Goal: Task Accomplishment & Management: Use online tool/utility

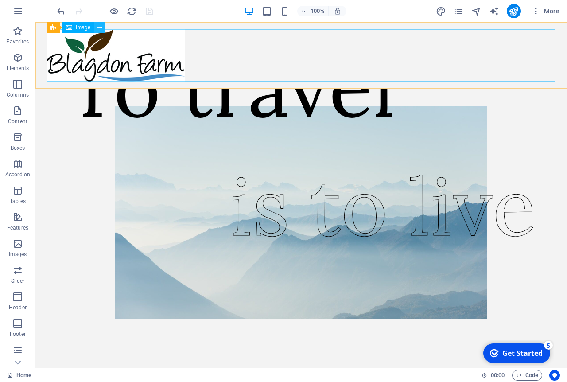
click at [99, 28] on icon at bounding box center [99, 27] width 5 height 9
click at [230, 54] on figure at bounding box center [301, 55] width 508 height 52
drag, startPoint x: 118, startPoint y: 53, endPoint x: 259, endPoint y: 58, distance: 140.9
click at [259, 58] on figure at bounding box center [301, 55] width 508 height 52
click at [72, 27] on icon at bounding box center [69, 27] width 6 height 11
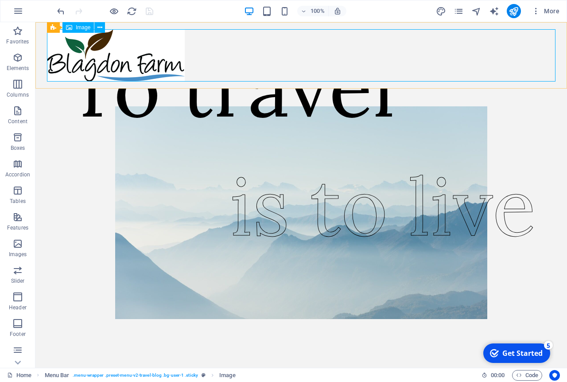
click at [85, 27] on span "Image" at bounding box center [83, 27] width 15 height 5
click at [81, 54] on figure at bounding box center [301, 55] width 508 height 52
click at [101, 30] on icon at bounding box center [99, 27] width 5 height 9
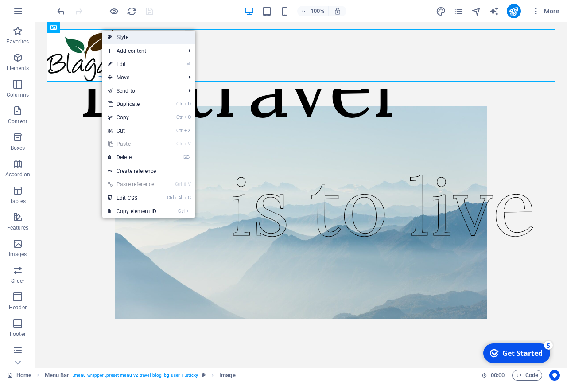
click at [120, 39] on link "Style" at bounding box center [148, 37] width 93 height 13
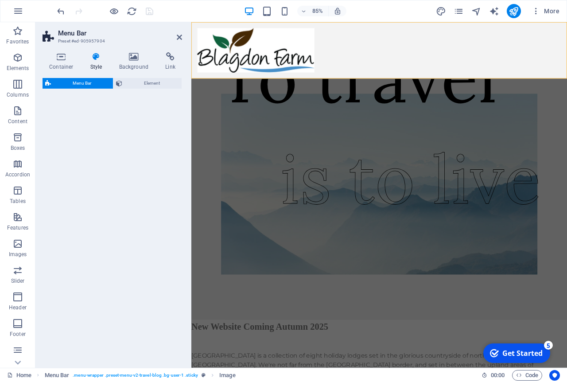
select select "rem"
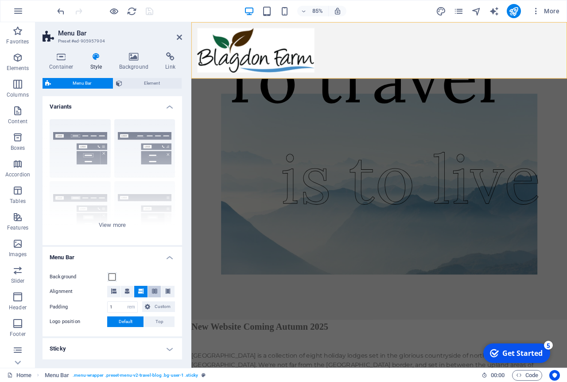
click at [152, 293] on icon at bounding box center [154, 290] width 5 height 5
click at [175, 38] on header "Menu Bar Preset #ed-905957904" at bounding box center [111, 33] width 139 height 23
click at [178, 37] on icon at bounding box center [179, 37] width 5 height 7
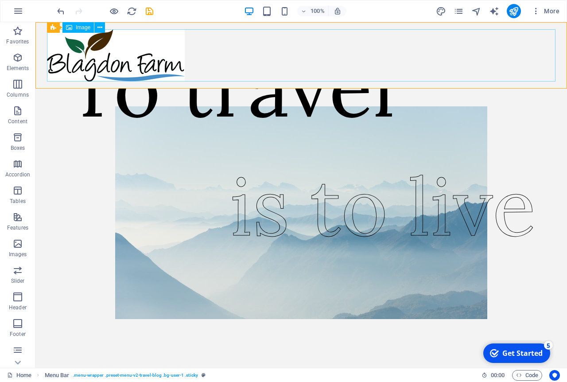
click at [130, 42] on figure at bounding box center [301, 55] width 508 height 52
